Goal: Find specific page/section: Find specific page/section

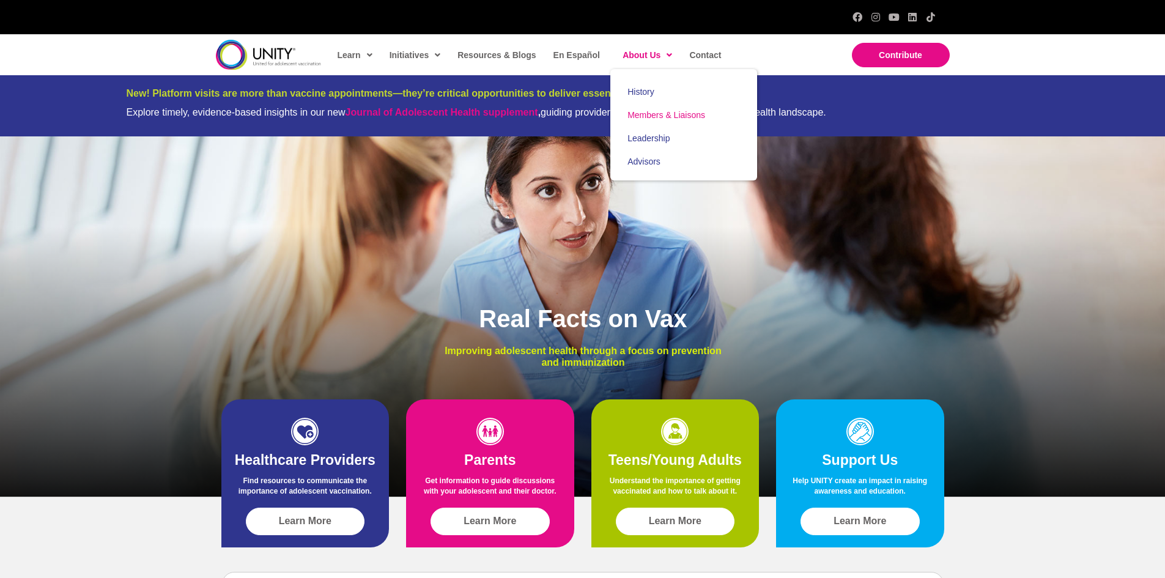
click at [648, 114] on span "Members & Liaisons" at bounding box center [667, 115] width 78 height 10
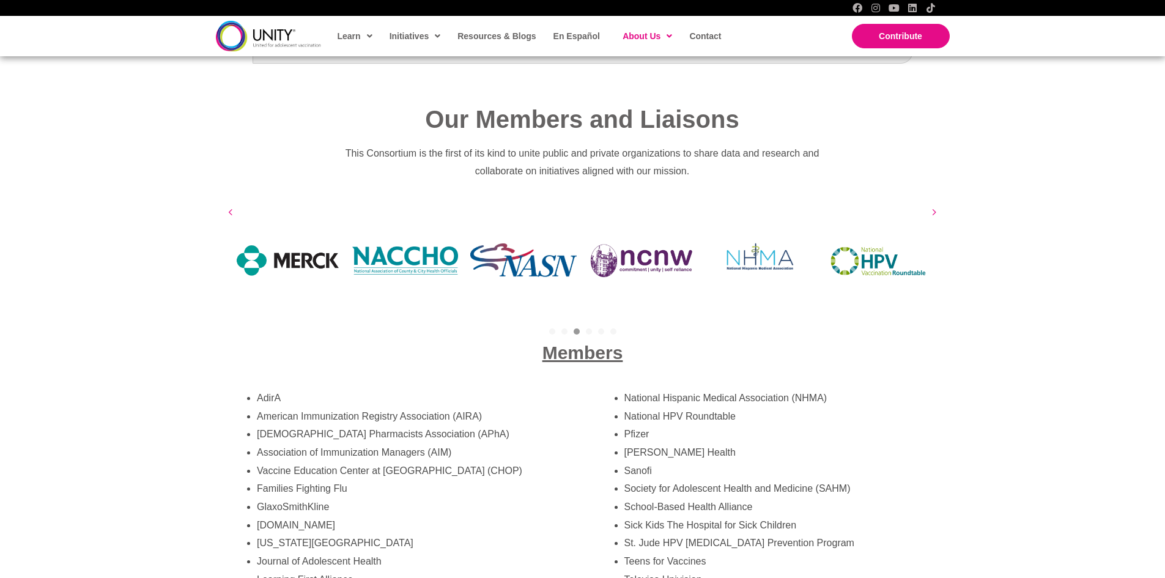
scroll to position [1927, 0]
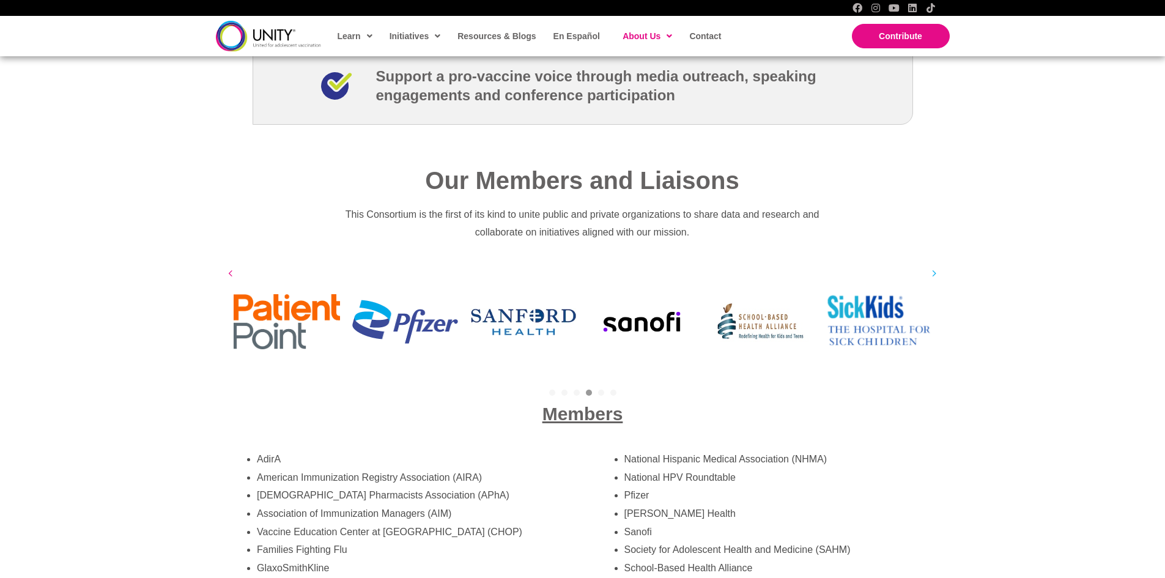
click at [932, 267] on icon at bounding box center [934, 273] width 5 height 12
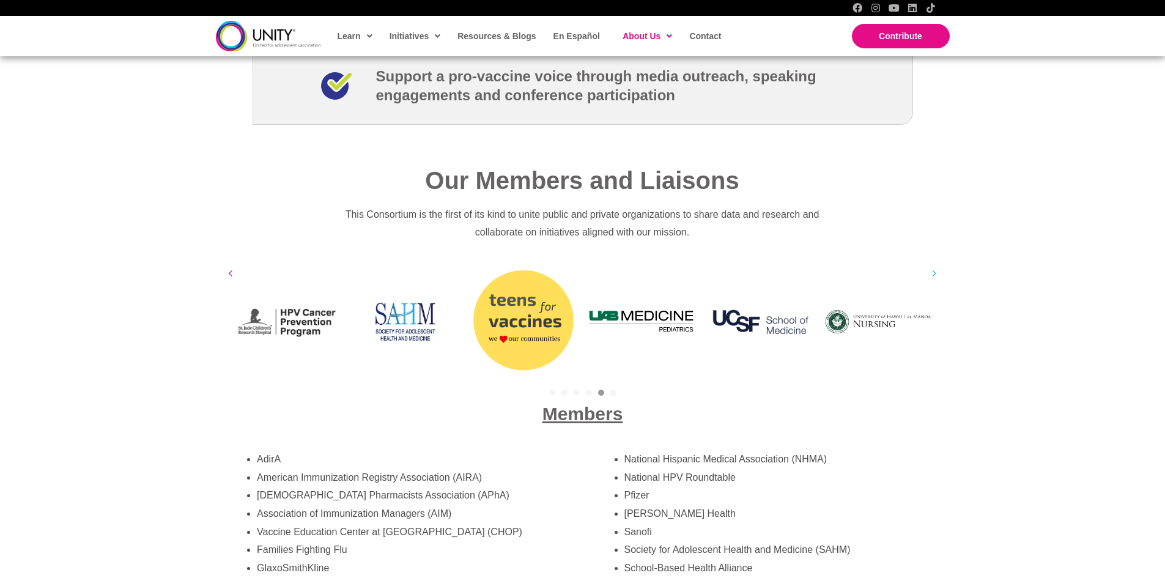
click at [932, 267] on icon at bounding box center [934, 273] width 5 height 12
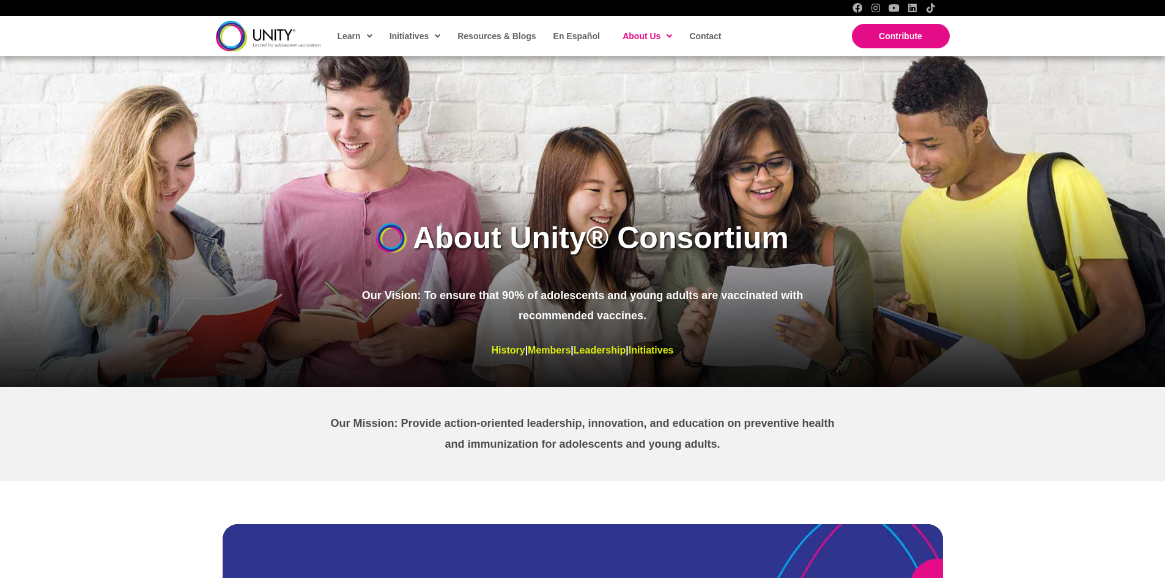
scroll to position [245, 0]
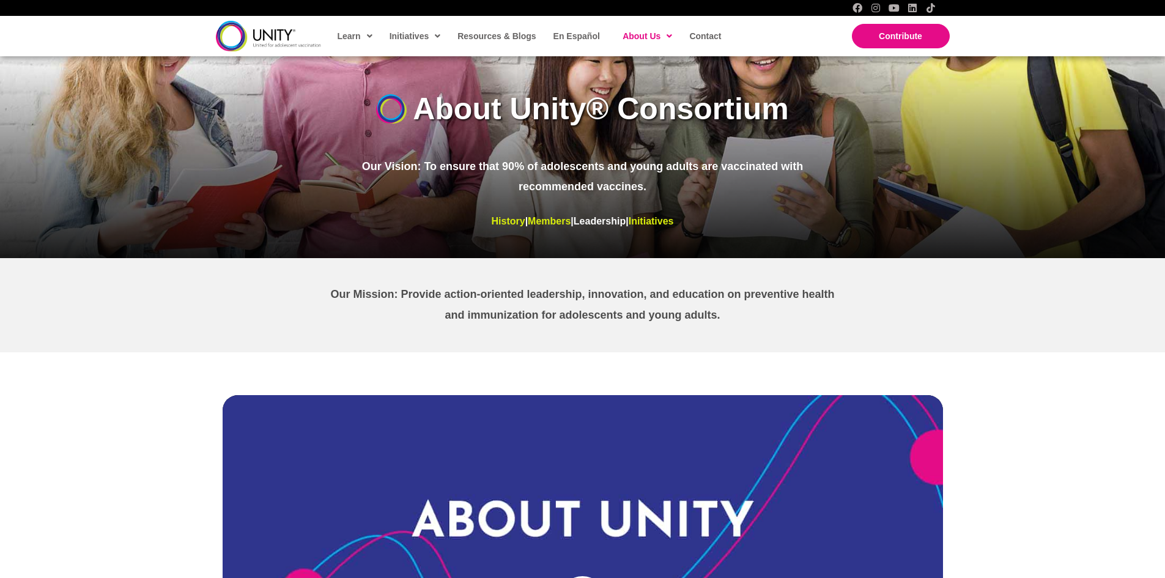
click at [598, 218] on link "Leadership" at bounding box center [600, 221] width 52 height 10
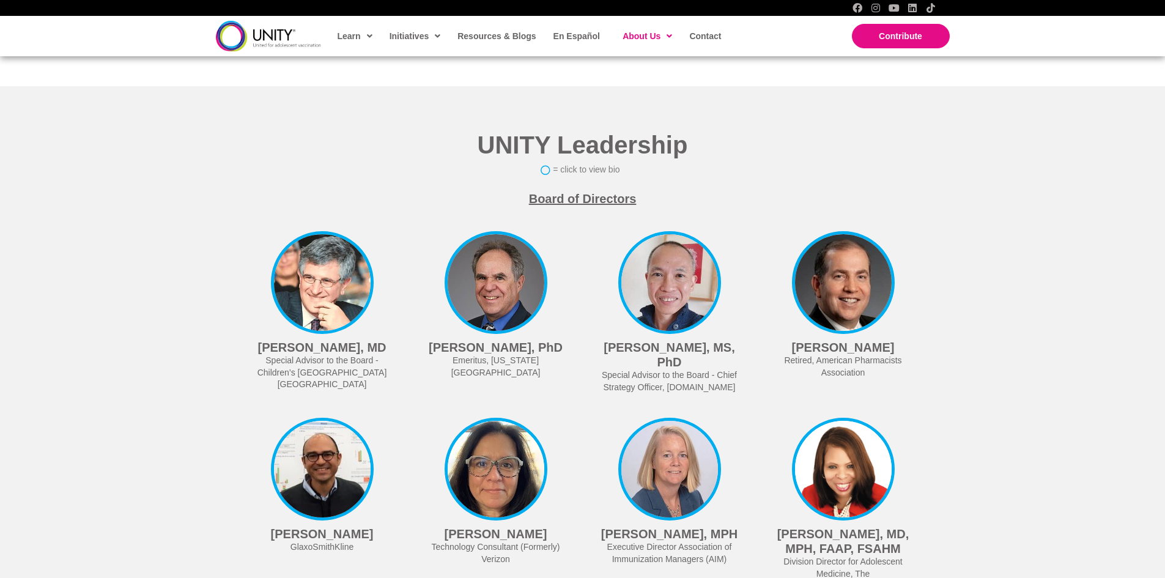
scroll to position [2750, 0]
